Goal: Task Accomplishment & Management: Manage account settings

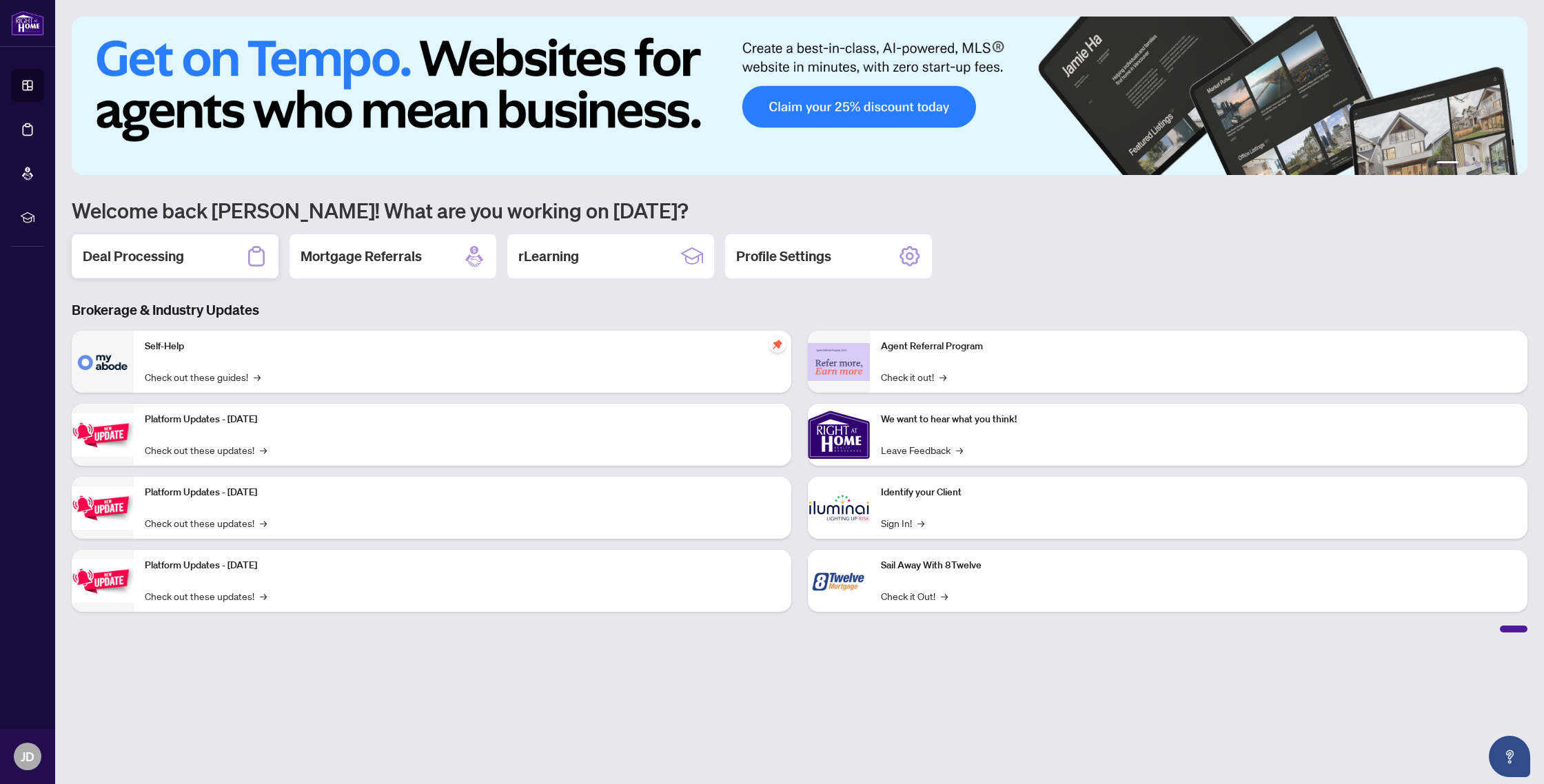
click at [132, 258] on h2 "Deal Processing" at bounding box center [133, 256] width 101 height 19
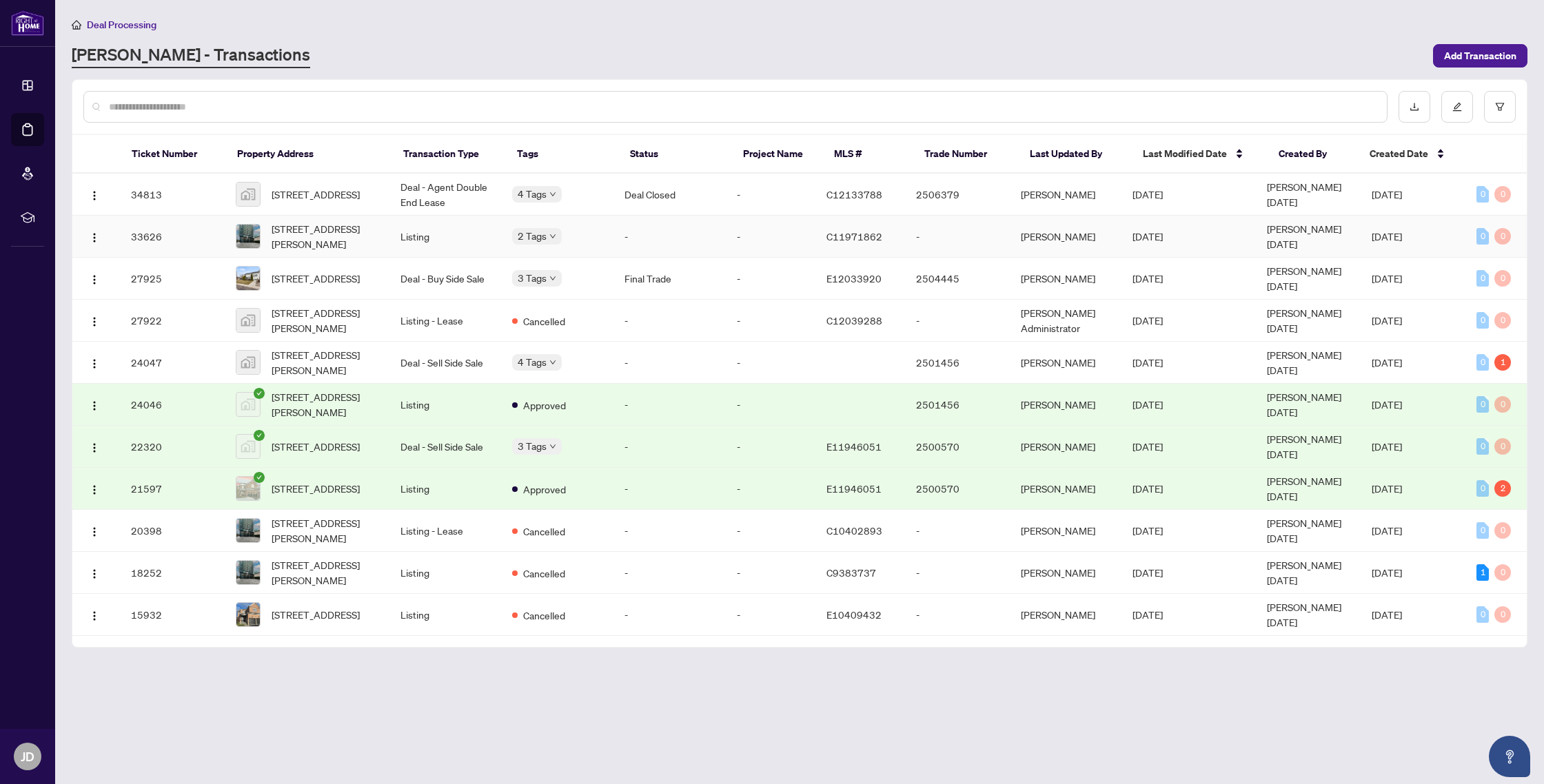
click at [566, 233] on div "2 Tags" at bounding box center [557, 236] width 90 height 16
click at [559, 234] on div "Approved" at bounding box center [586, 242] width 122 height 17
click at [350, 236] on span "[STREET_ADDRESS][PERSON_NAME]" at bounding box center [325, 236] width 107 height 31
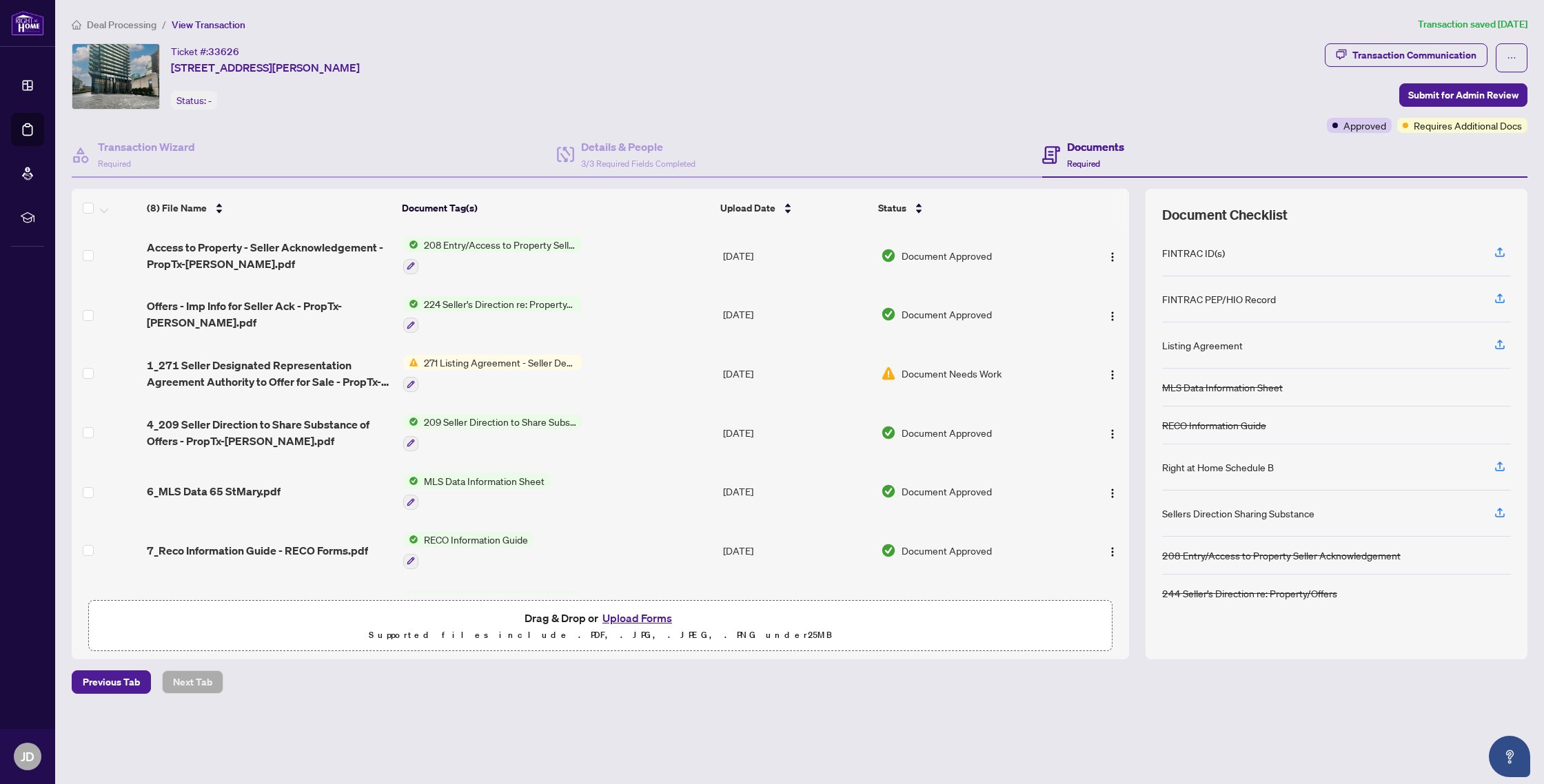
scroll to position [66, 0]
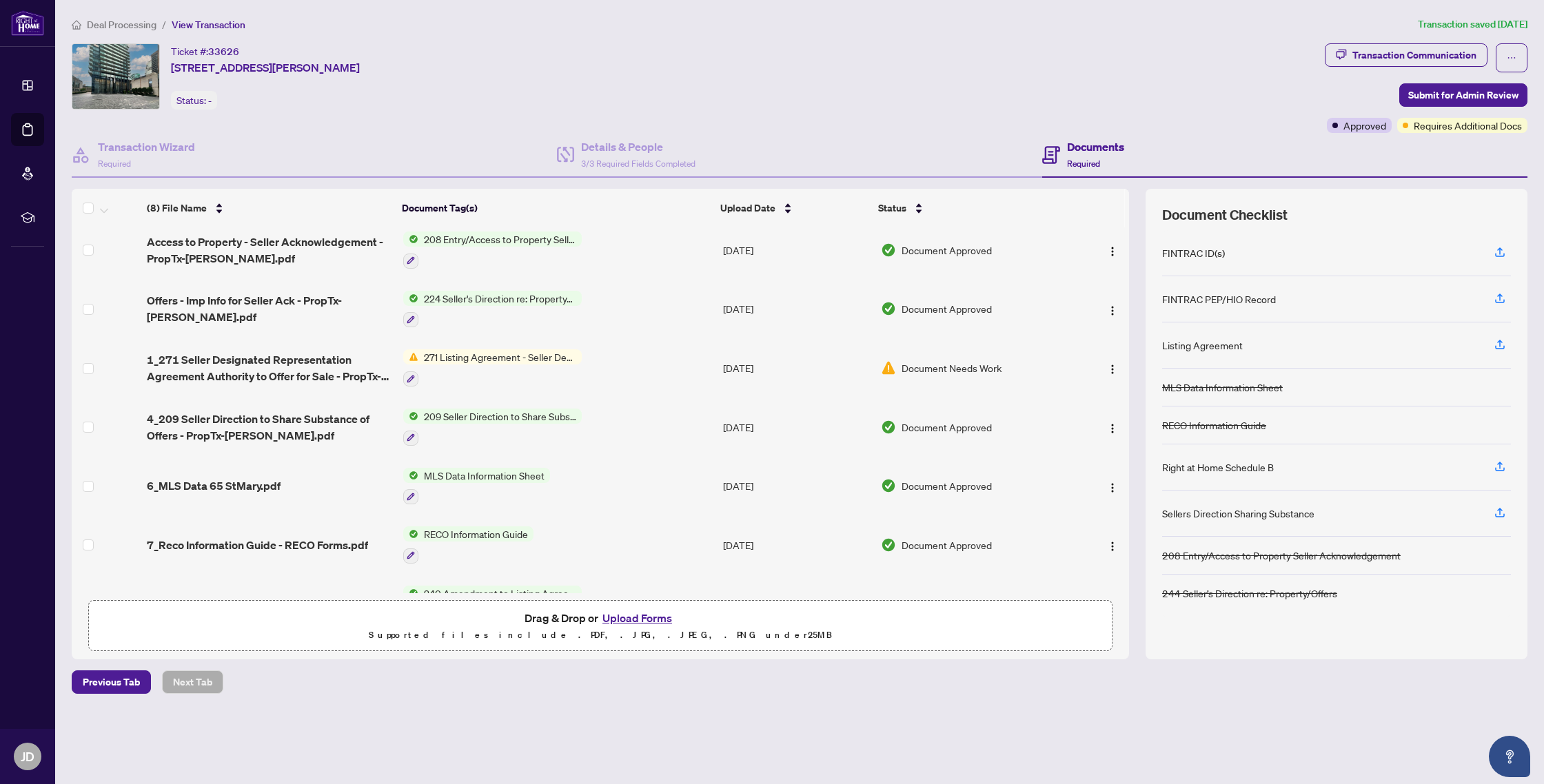
click at [412, 356] on img at bounding box center [411, 357] width 15 height 15
click at [656, 317] on td "224 Seller's Direction re: Property/Offers - Important Information for Seller A…" at bounding box center [558, 309] width 320 height 59
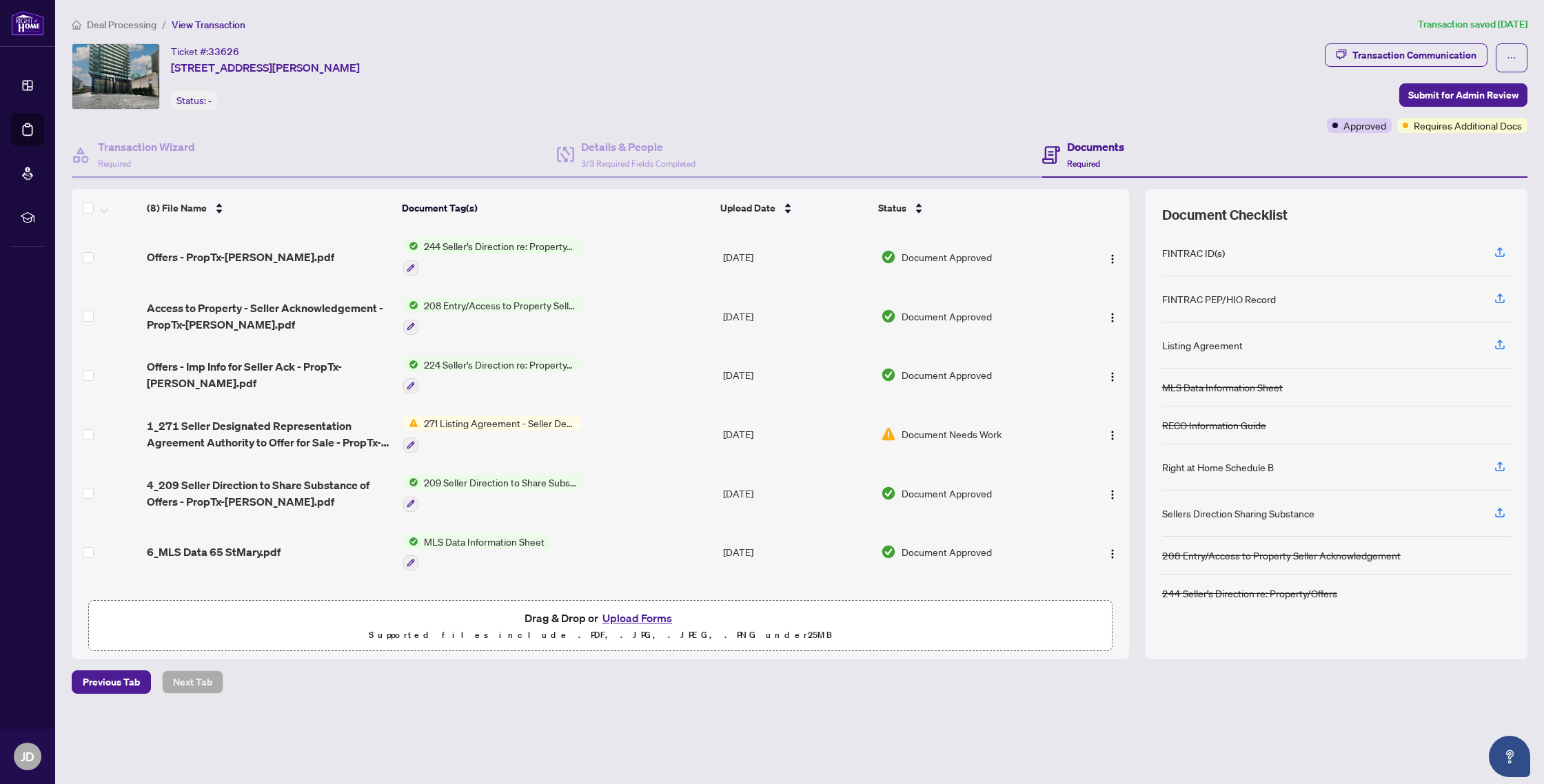
click at [121, 24] on span "Deal Processing" at bounding box center [122, 24] width 70 height 12
